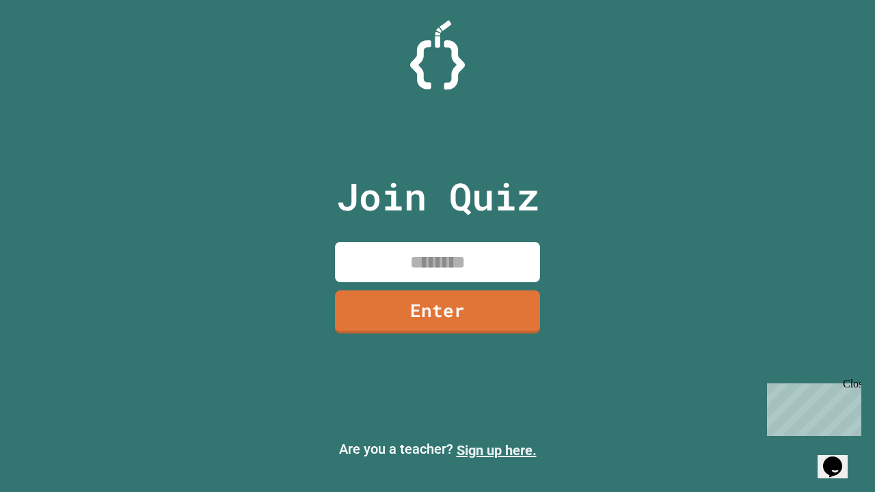
click at [496, 451] on link "Sign up here." at bounding box center [497, 450] width 80 height 16
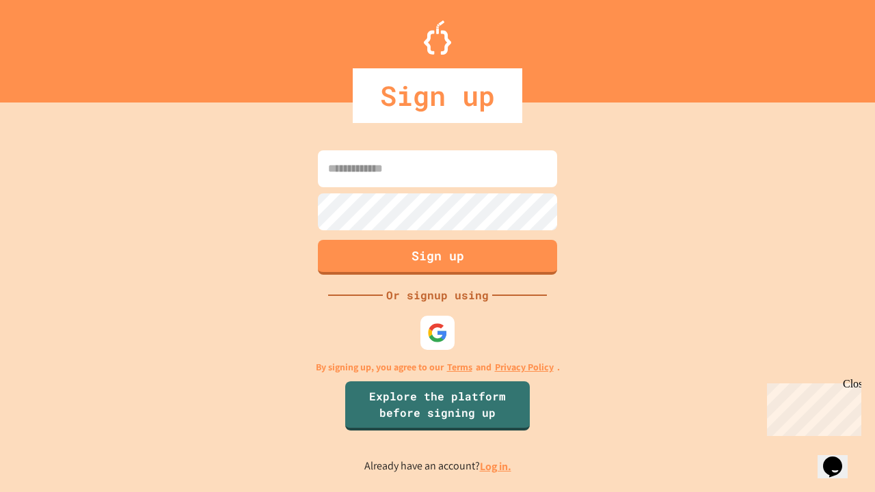
click at [496, 466] on link "Log in." at bounding box center [495, 466] width 31 height 14
